Goal: Information Seeking & Learning: Stay updated

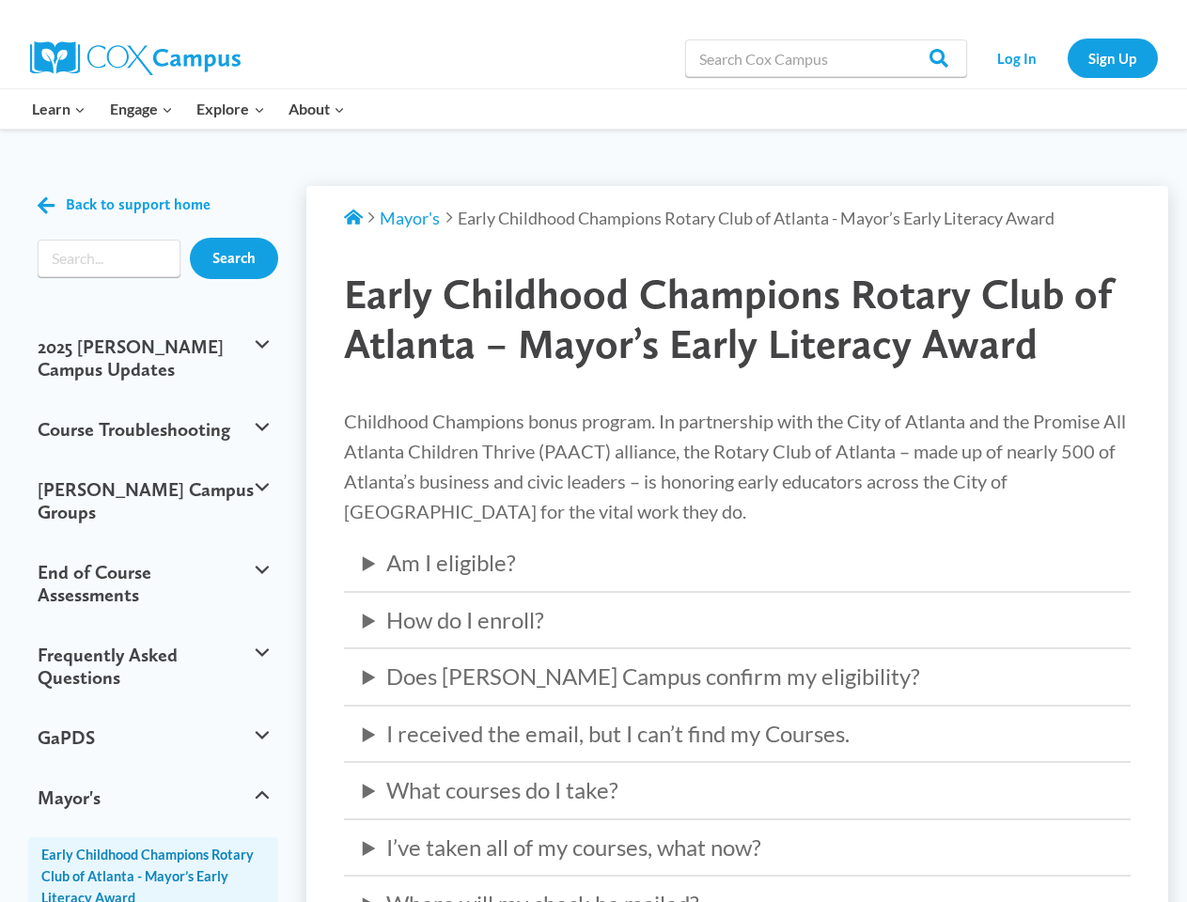
click at [593, 451] on p "Childhood Champions bonus program. In partnership with the City of Atlanta and …" at bounding box center [737, 466] width 787 height 120
click at [153, 347] on button "2025 [PERSON_NAME] Campus Updates" at bounding box center [153, 358] width 250 height 83
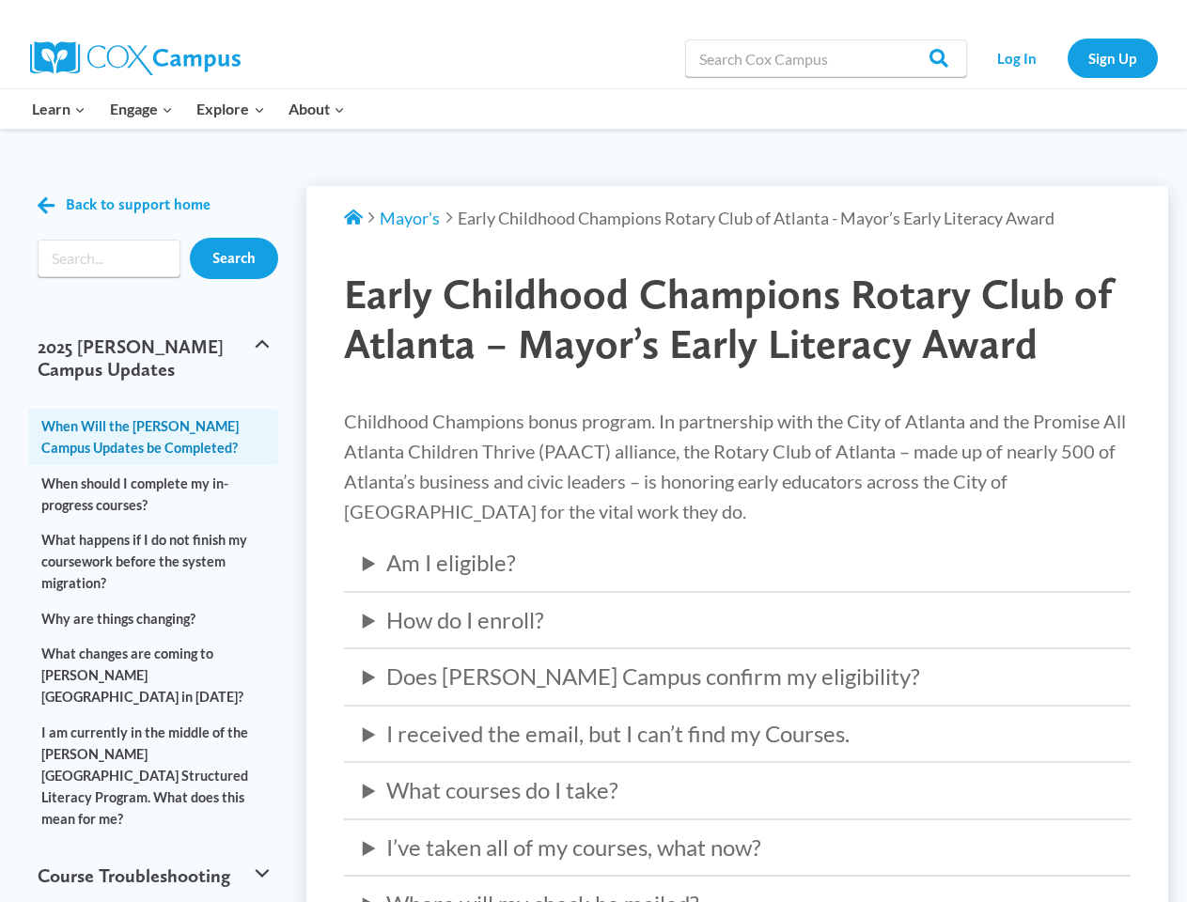
click at [153, 409] on link "When Will the [PERSON_NAME] Campus Updates be Completed?" at bounding box center [153, 437] width 250 height 56
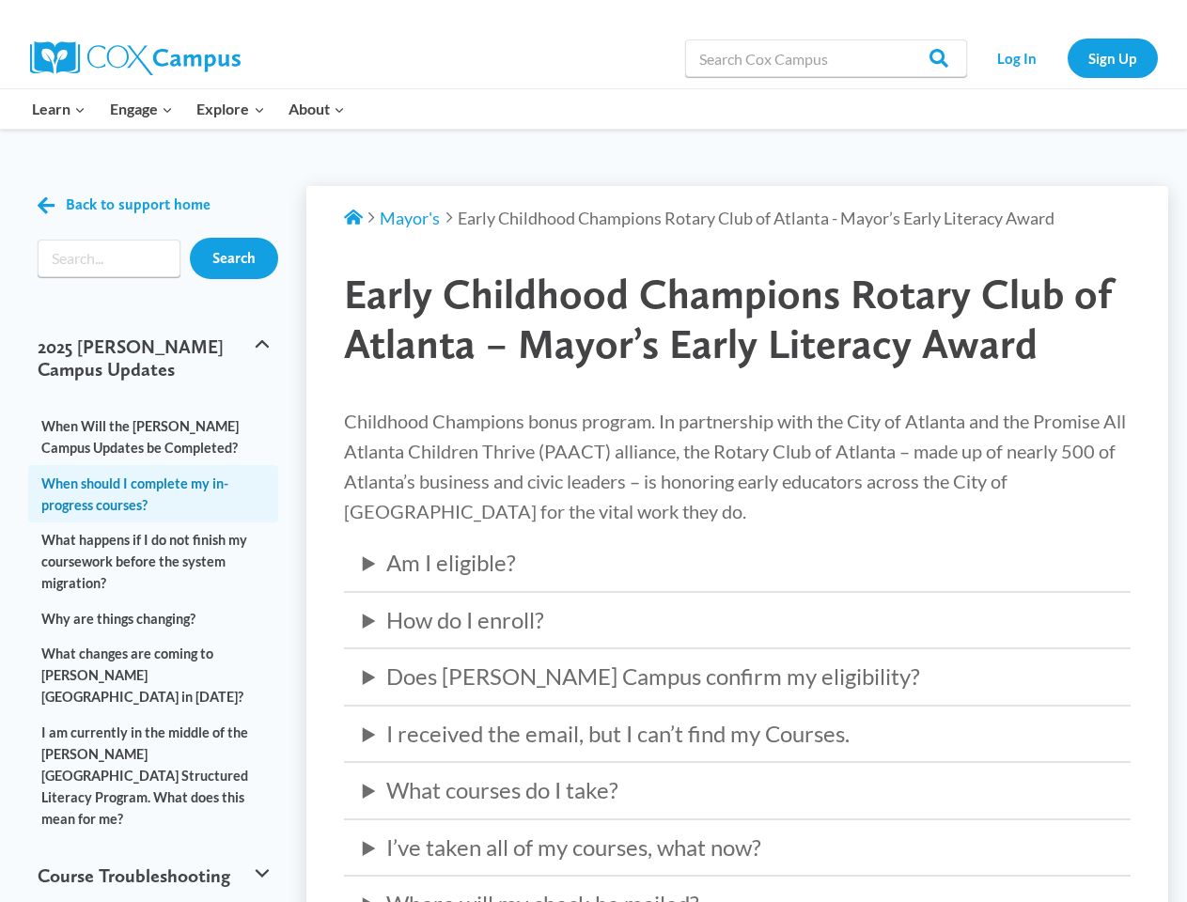
click at [153, 467] on link "When should I complete my in-progress courses?" at bounding box center [153, 493] width 250 height 56
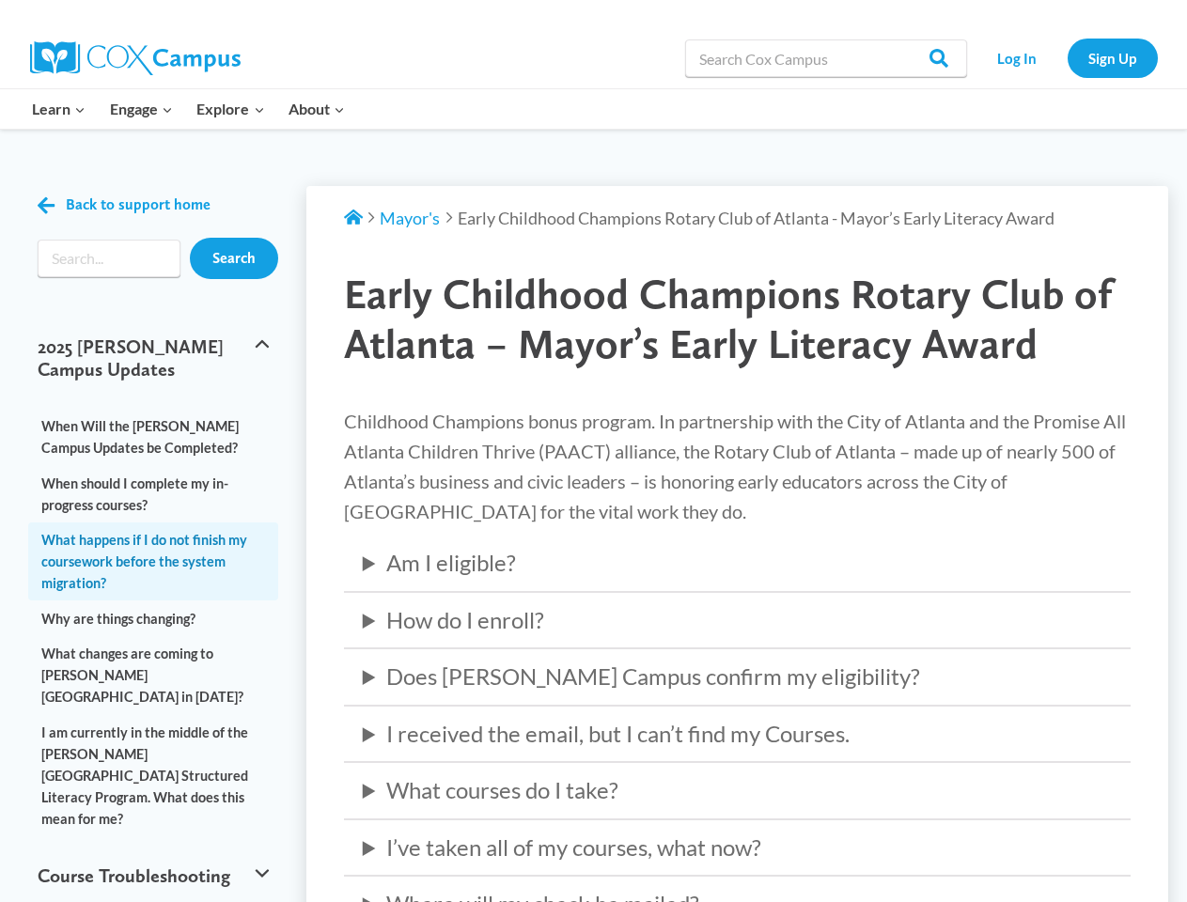
click at [153, 539] on link "What happens if I do not finish my coursework before the system migration?" at bounding box center [153, 562] width 250 height 79
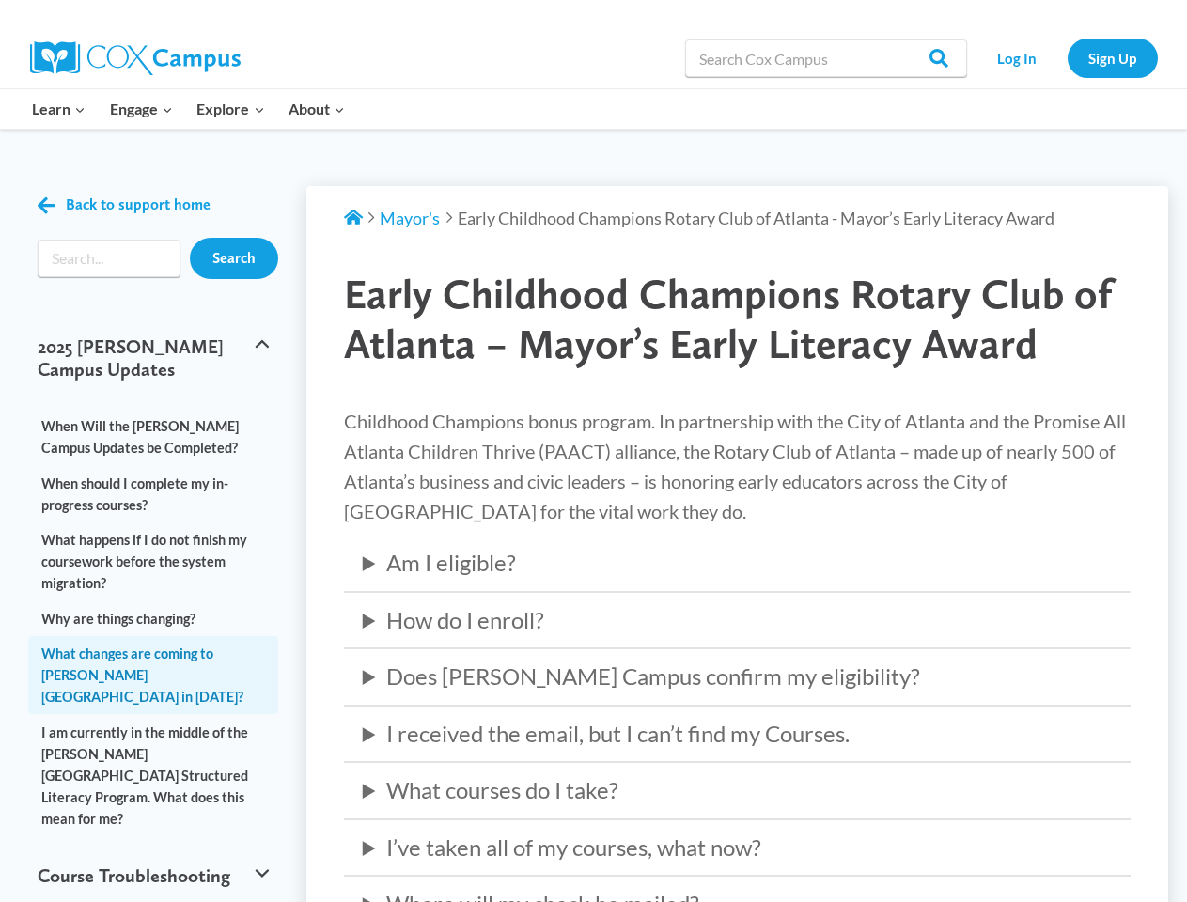
click at [153, 636] on link "What changes are coming to [PERSON_NAME][GEOGRAPHIC_DATA] in [DATE]?" at bounding box center [153, 675] width 250 height 79
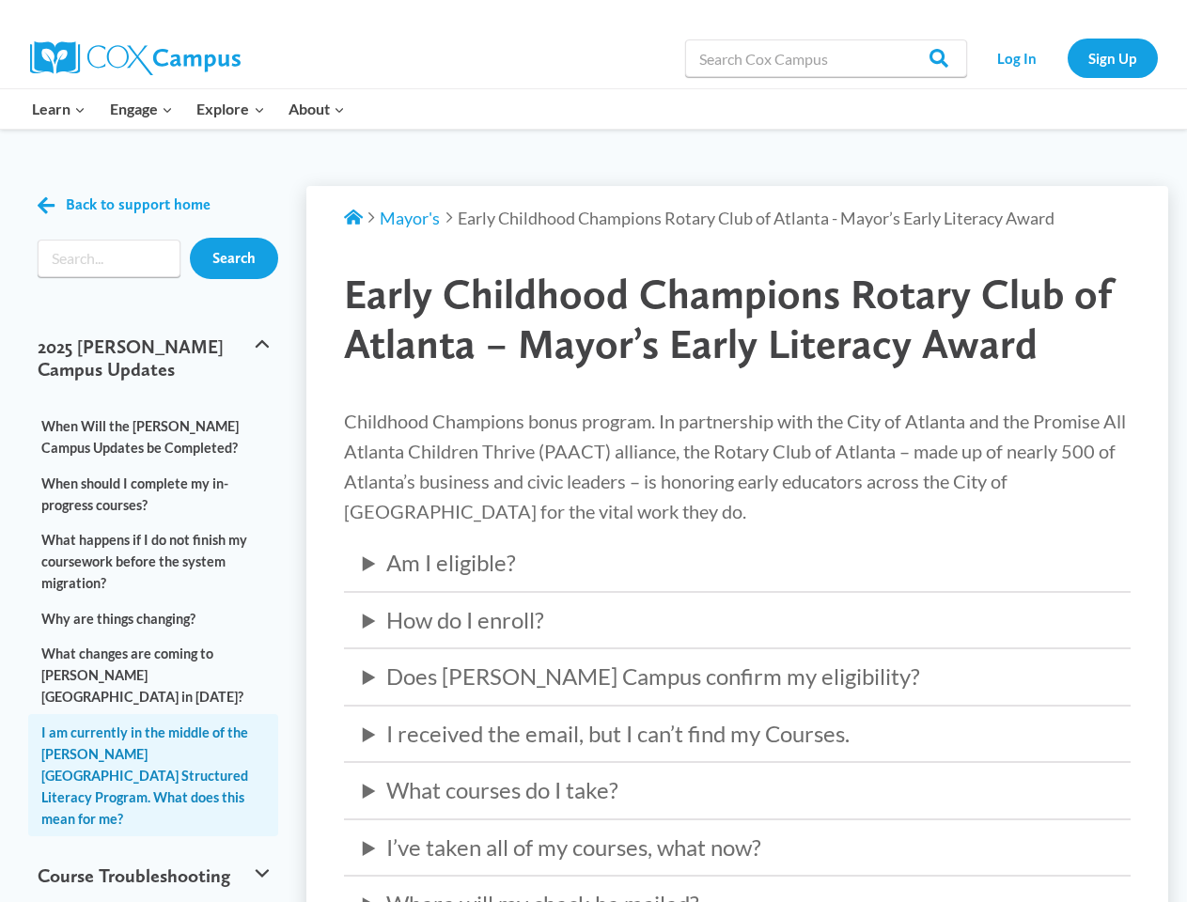
click at [153, 714] on link "I am currently in the middle of the [PERSON_NAME][GEOGRAPHIC_DATA] Structured L…" at bounding box center [153, 775] width 250 height 122
click at [153, 753] on link "I am currently in the middle of the [PERSON_NAME][GEOGRAPHIC_DATA] Structured L…" at bounding box center [153, 775] width 250 height 122
